Goal: Task Accomplishment & Management: Use online tool/utility

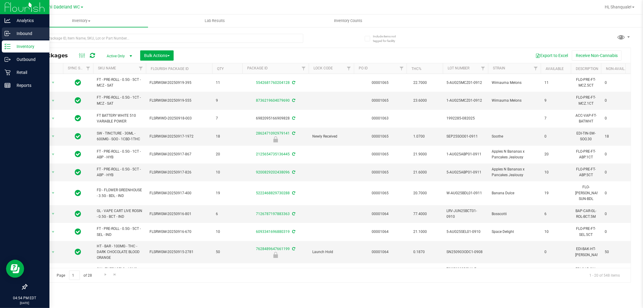
click at [21, 32] on p "Inbound" at bounding box center [29, 33] width 36 height 7
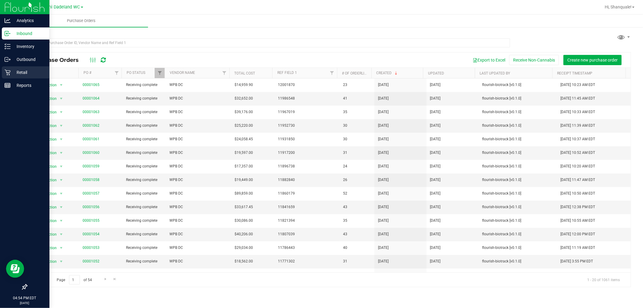
click at [27, 71] on p "Retail" at bounding box center [29, 72] width 36 height 7
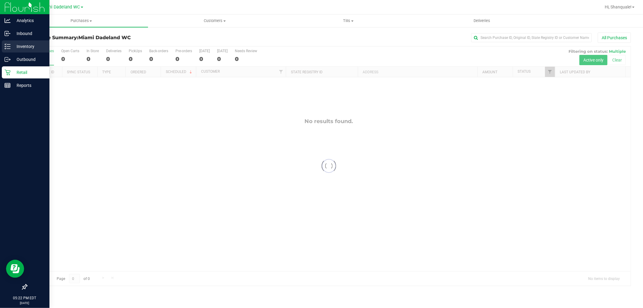
click at [5, 46] on icon at bounding box center [8, 46] width 6 height 6
click at [32, 47] on p "Inventory" at bounding box center [29, 46] width 36 height 7
click at [30, 46] on p "Inventory" at bounding box center [29, 46] width 36 height 7
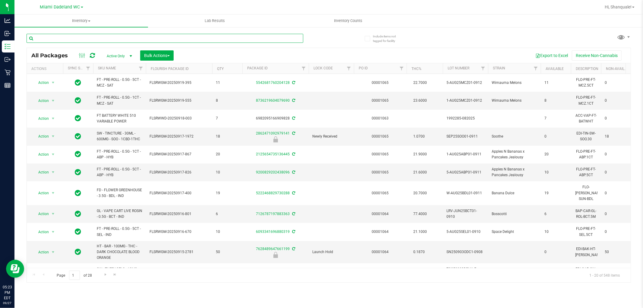
click at [125, 41] on input "text" at bounding box center [165, 38] width 277 height 9
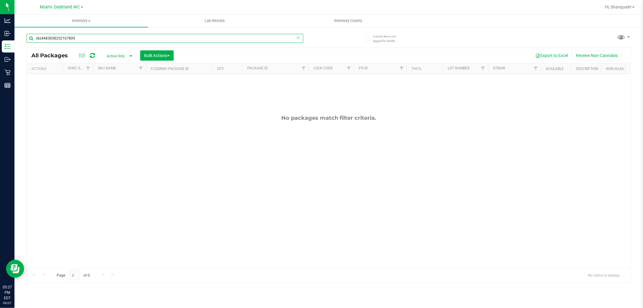
click at [36, 39] on input "ckz4483838252167809" at bounding box center [165, 38] width 277 height 9
click at [44, 38] on input "ckz4483838252167809" at bounding box center [165, 38] width 277 height 9
click at [41, 38] on input "ckz4483838252167809" at bounding box center [165, 38] width 277 height 9
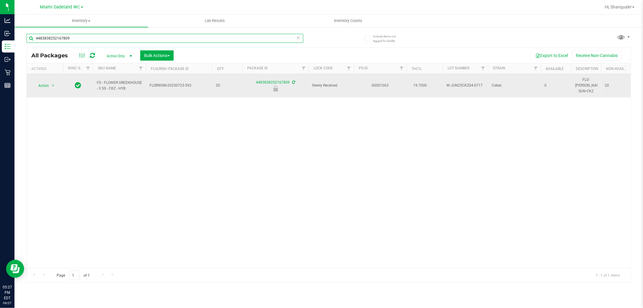
type input "4483838252167809"
click at [338, 84] on span "Newly Received" at bounding box center [331, 86] width 38 height 6
click at [279, 80] on link "4483838252167809" at bounding box center [273, 82] width 34 height 4
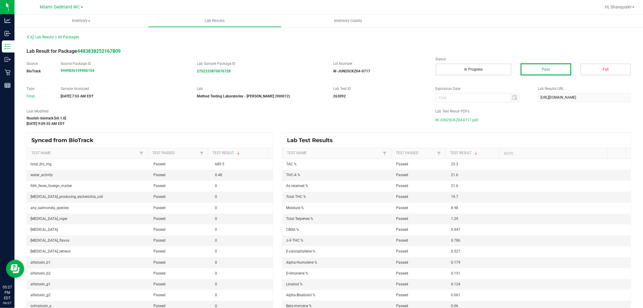
click at [31, 32] on div "All Lab Results | All Packages" at bounding box center [329, 37] width 614 height 15
click at [27, 37] on icon at bounding box center [29, 37] width 4 height 4
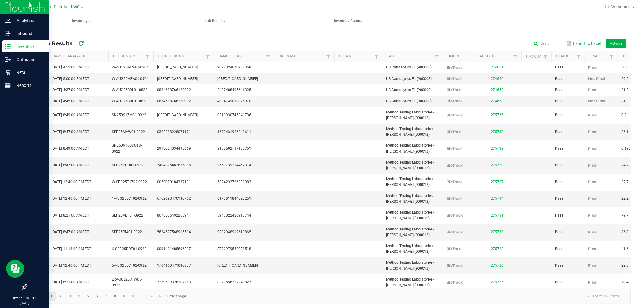
click at [8, 49] on line at bounding box center [8, 49] width 3 height 0
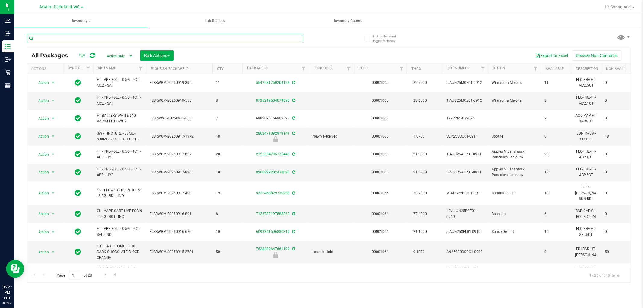
click at [49, 37] on input "text" at bounding box center [165, 38] width 277 height 9
type input "4483838252167809"
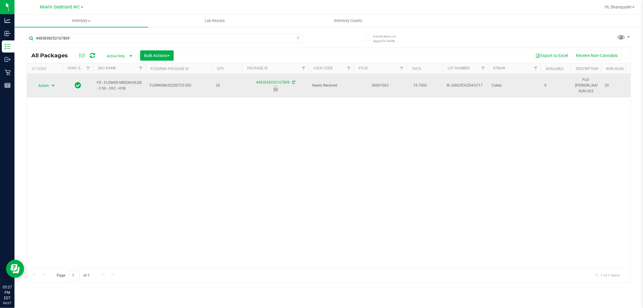
click at [46, 87] on span "Action" at bounding box center [41, 85] width 16 height 8
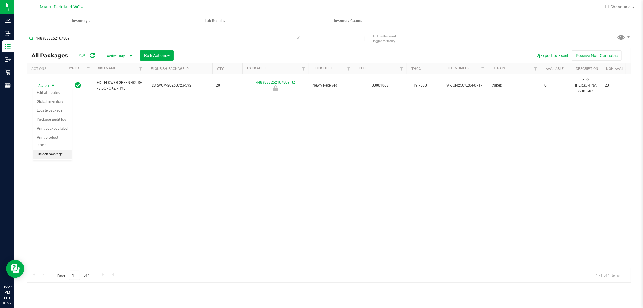
click at [53, 154] on li "Unlock package" at bounding box center [52, 154] width 39 height 9
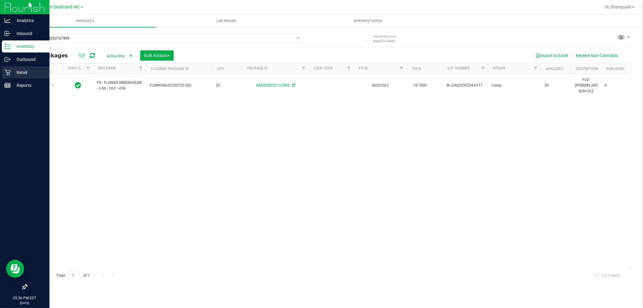
click at [5, 73] on icon at bounding box center [8, 72] width 6 height 6
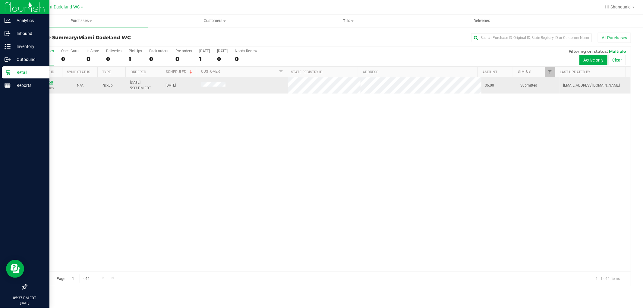
click at [39, 82] on link "12017460" at bounding box center [44, 82] width 17 height 4
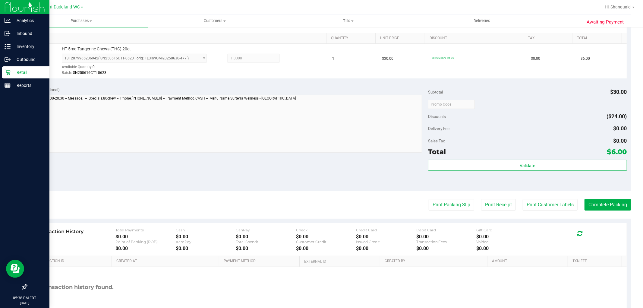
scroll to position [167, 0]
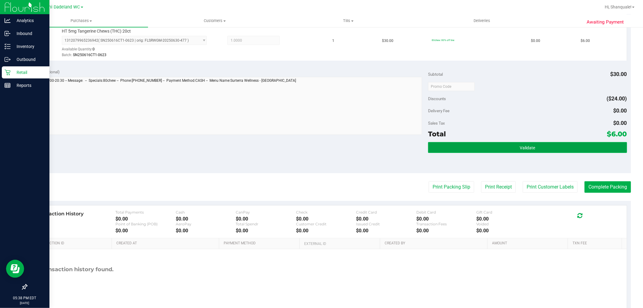
click at [534, 146] on button "Validate" at bounding box center [527, 147] width 199 height 11
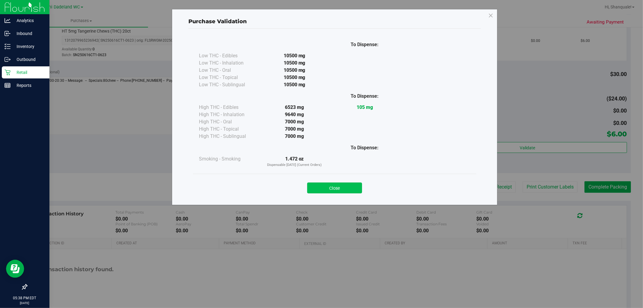
click at [324, 187] on button "Close" at bounding box center [334, 187] width 55 height 11
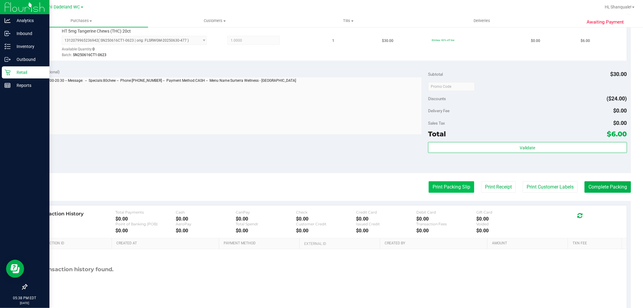
click at [436, 187] on button "Print Packing Slip" at bounding box center [452, 186] width 46 height 11
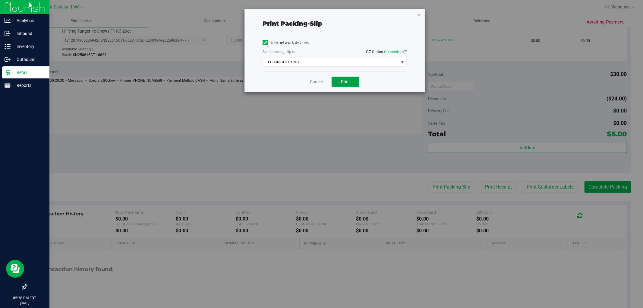
click at [345, 78] on button "Print" at bounding box center [346, 82] width 28 height 10
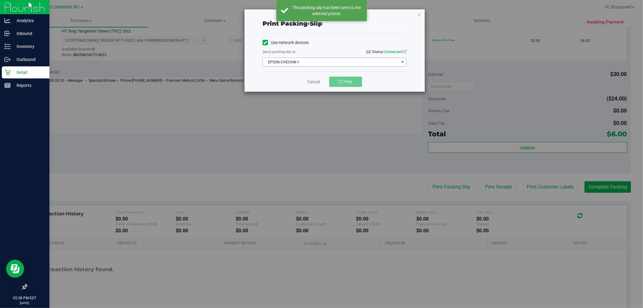
click at [398, 63] on span "EPSON-CHECKIN-1" at bounding box center [331, 62] width 136 height 8
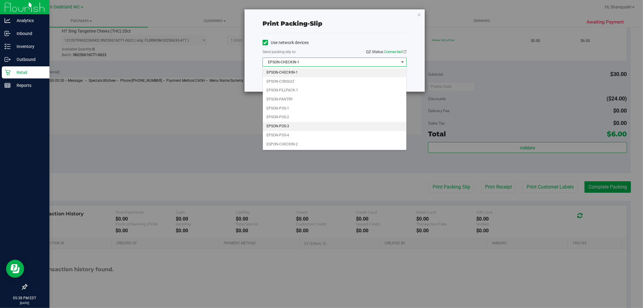
click at [282, 127] on li "EPSON-POS-3" at bounding box center [335, 126] width 144 height 9
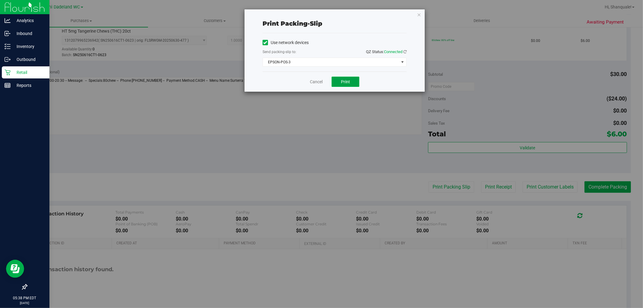
click at [346, 79] on span "Print" at bounding box center [345, 81] width 9 height 5
click at [344, 82] on span "Print" at bounding box center [345, 81] width 9 height 5
click at [346, 79] on span "Print" at bounding box center [345, 81] width 9 height 5
click at [421, 13] on icon "button" at bounding box center [419, 14] width 4 height 7
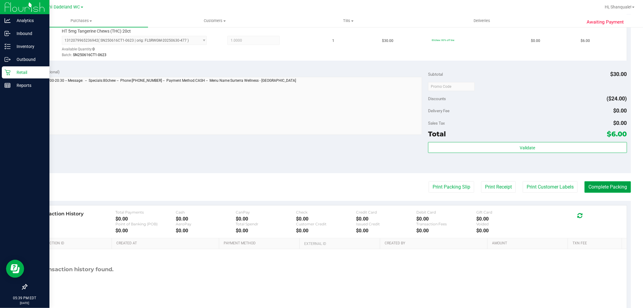
click at [613, 185] on button "Complete Packing" at bounding box center [608, 186] width 46 height 11
